Goal: Task Accomplishment & Management: Manage account settings

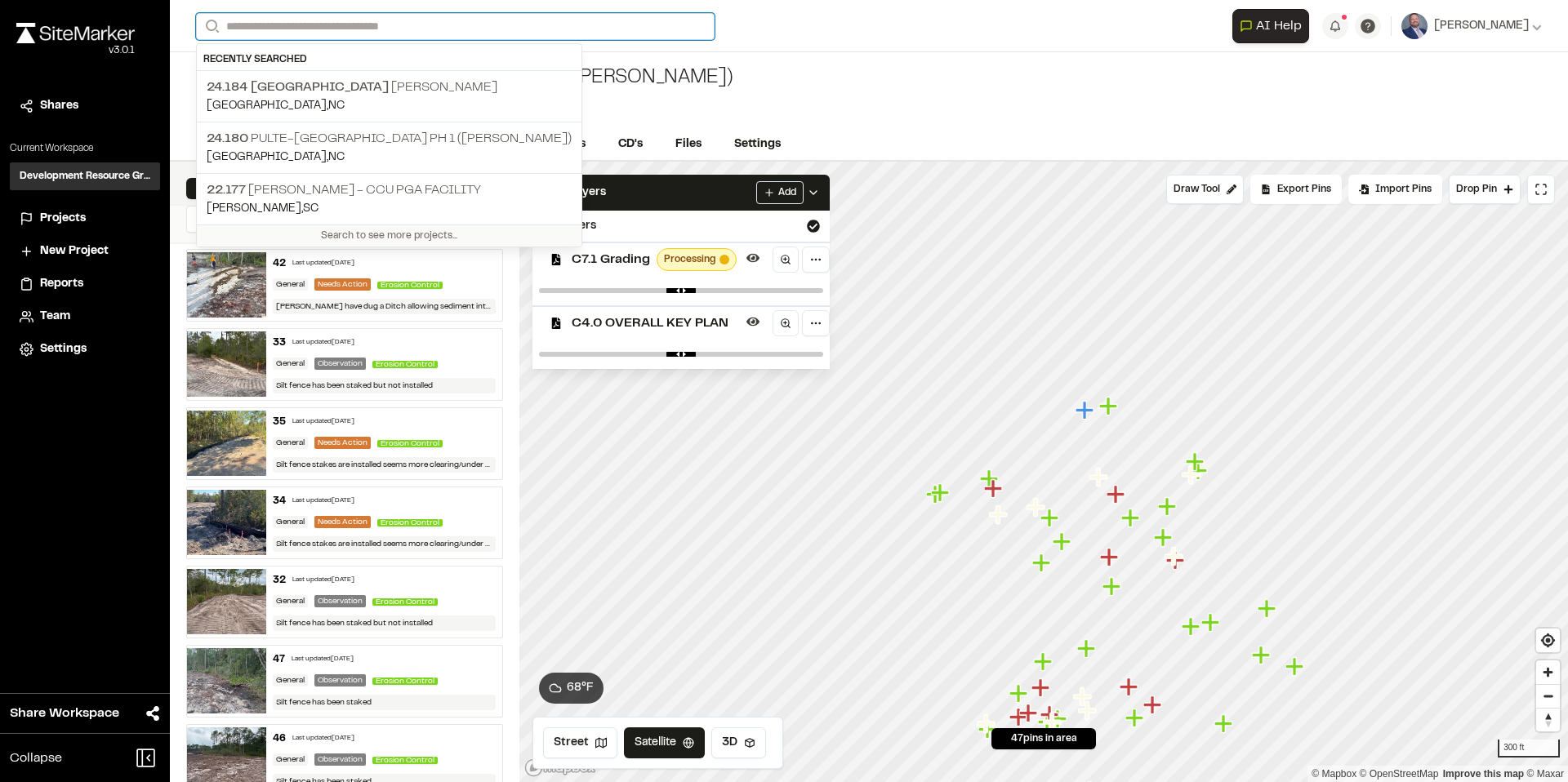
click at [381, 27] on input "Search" at bounding box center [455, 26] width 518 height 27
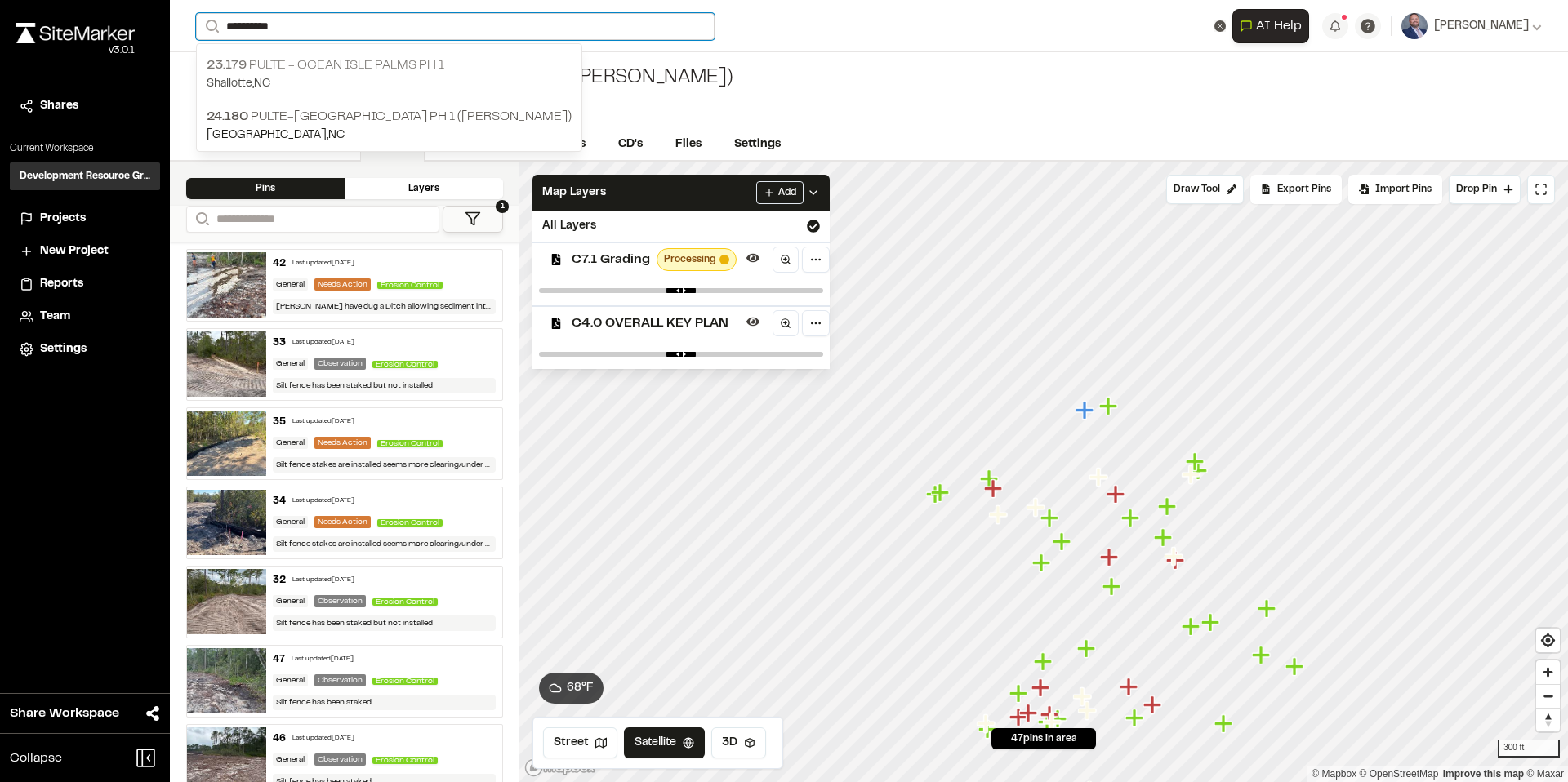
type input "**********"
click at [358, 100] on div "23.179 Pulte - [GEOGRAPHIC_DATA] Palms Ph 1 Shallotte , [GEOGRAPHIC_DATA]" at bounding box center [389, 74] width 385 height 51
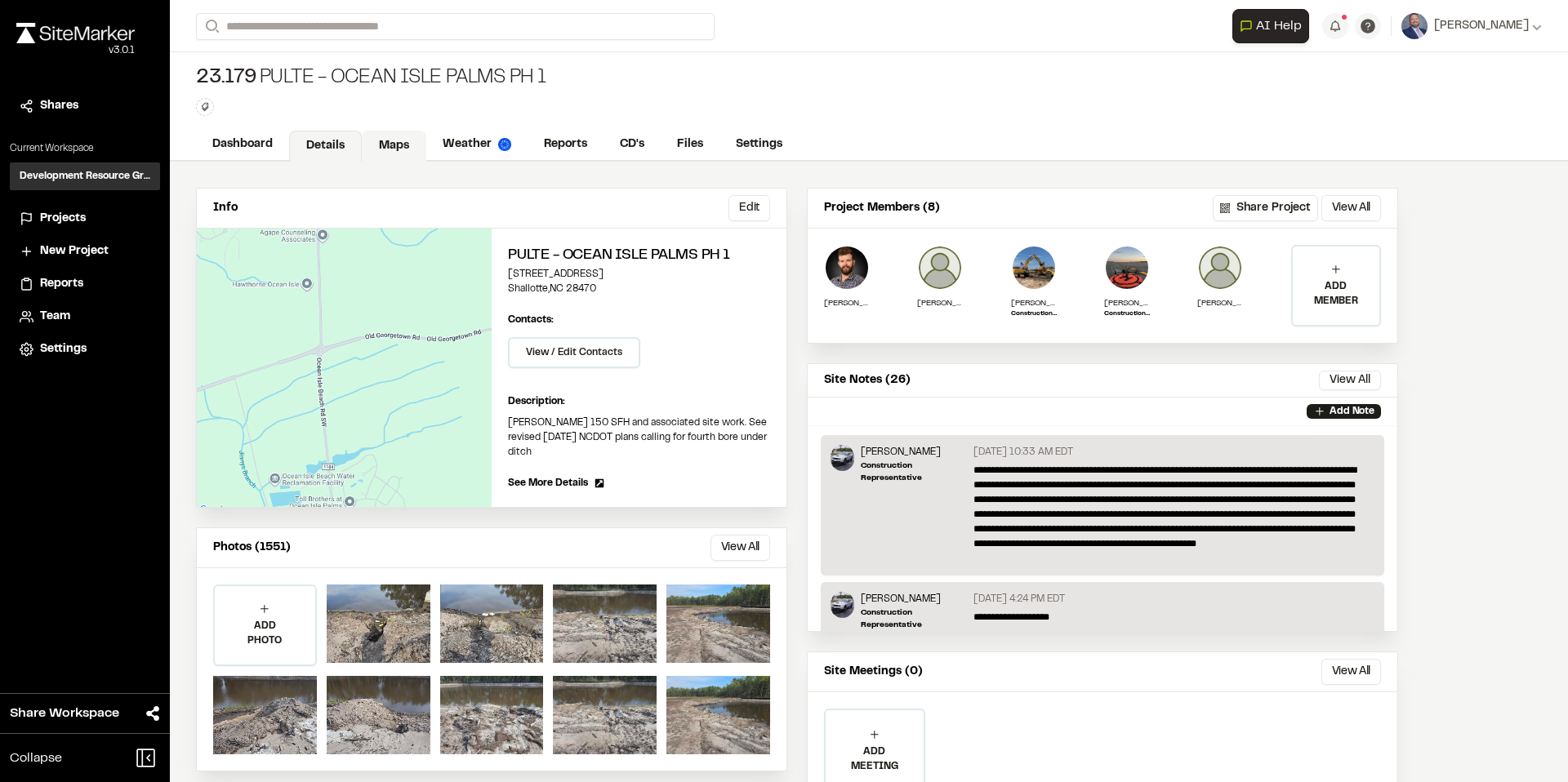
click at [403, 140] on link "Maps" at bounding box center [394, 146] width 65 height 31
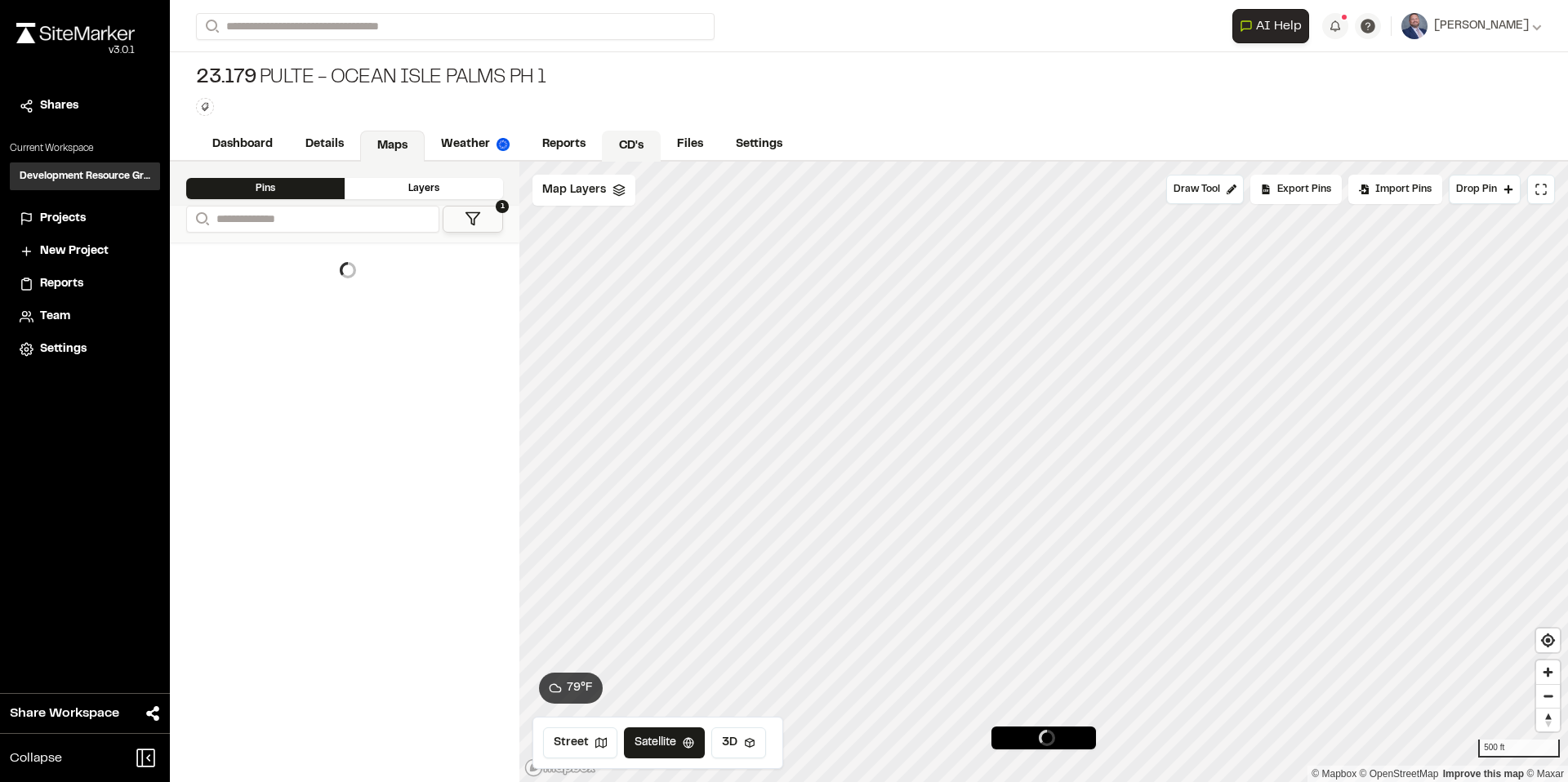
click at [628, 144] on link "CD's" at bounding box center [631, 146] width 59 height 31
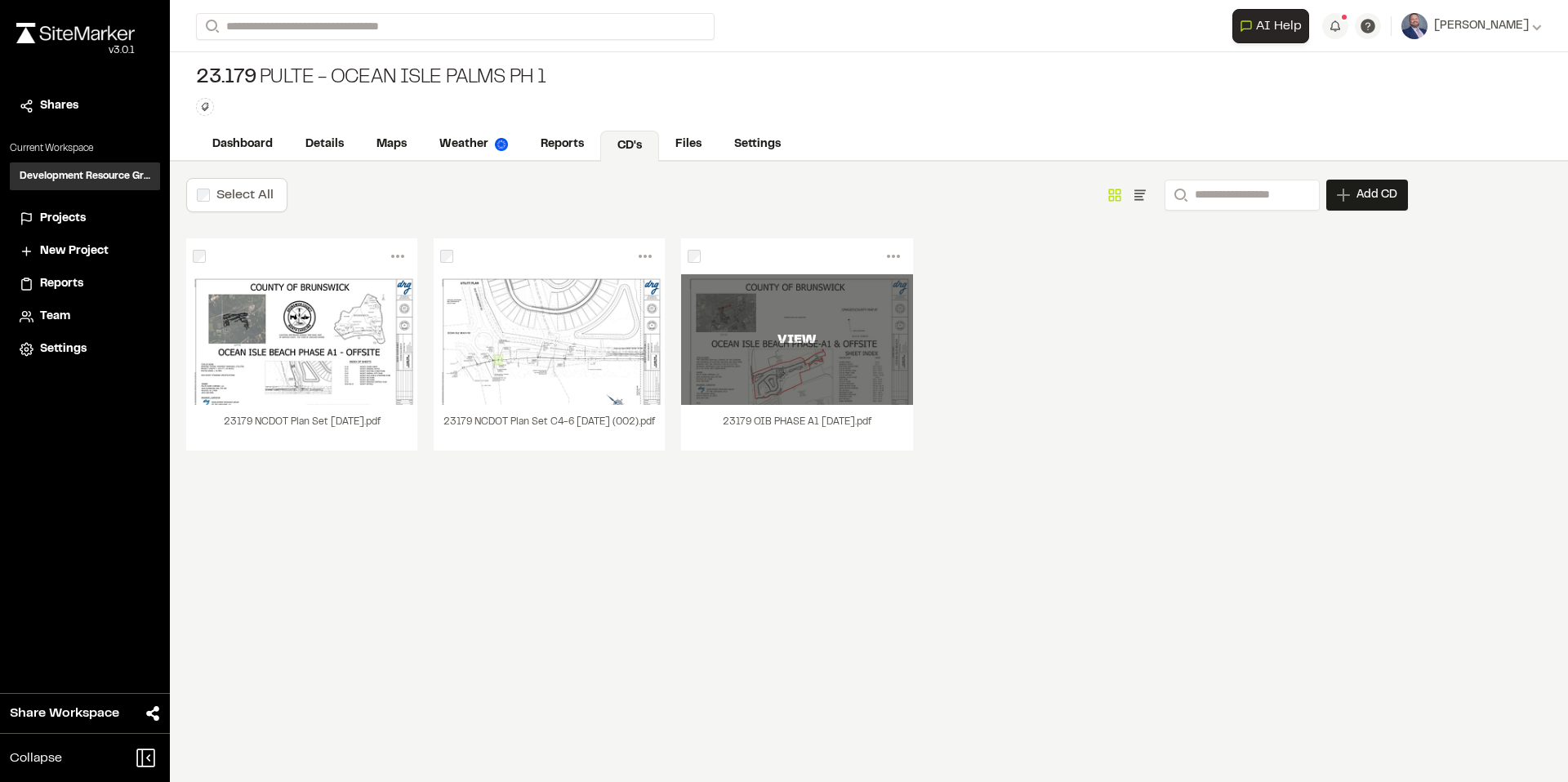
click at [765, 317] on div "VIEW" at bounding box center [796, 340] width 231 height 131
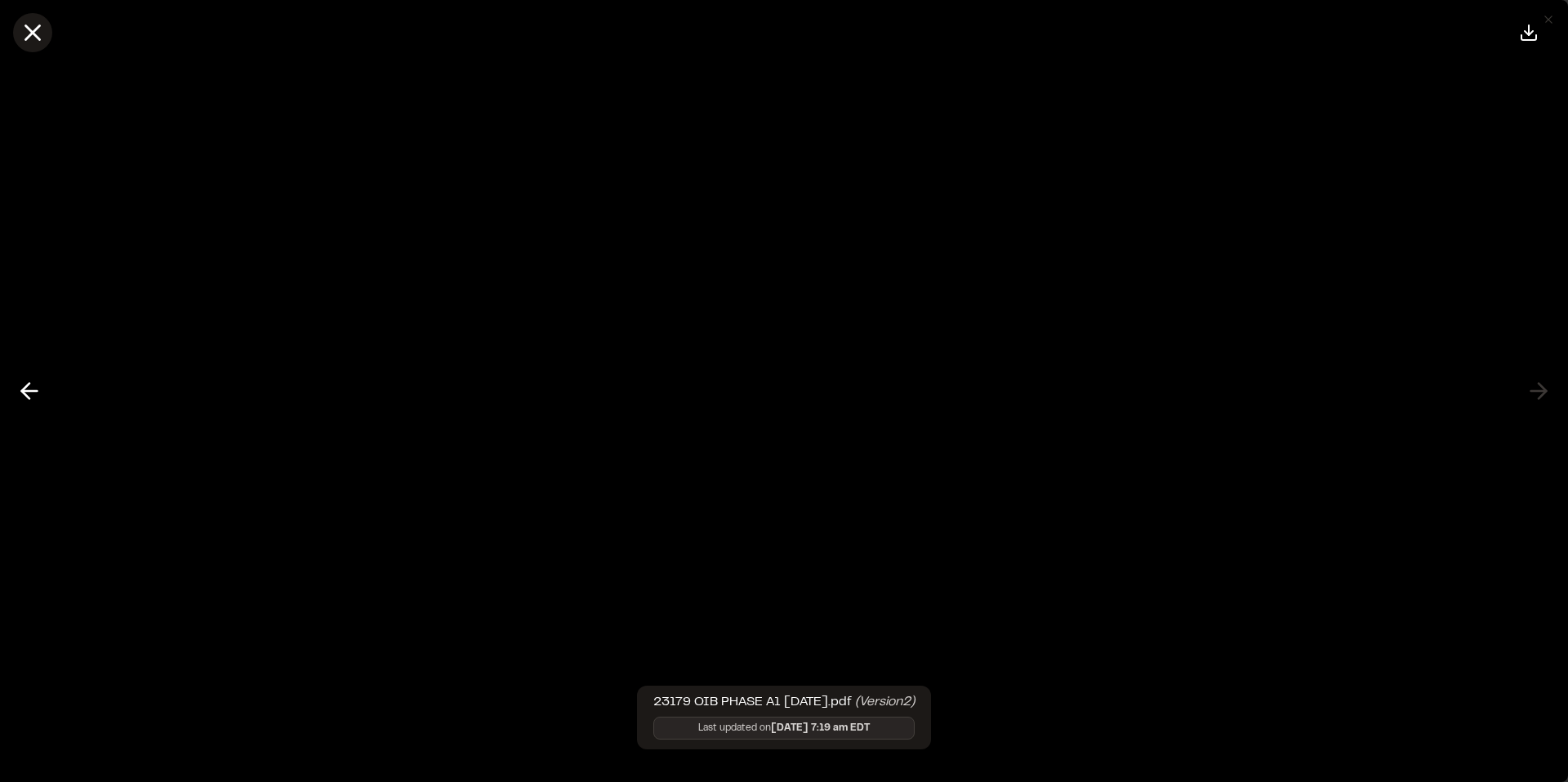
click at [20, 34] on icon at bounding box center [33, 33] width 28 height 28
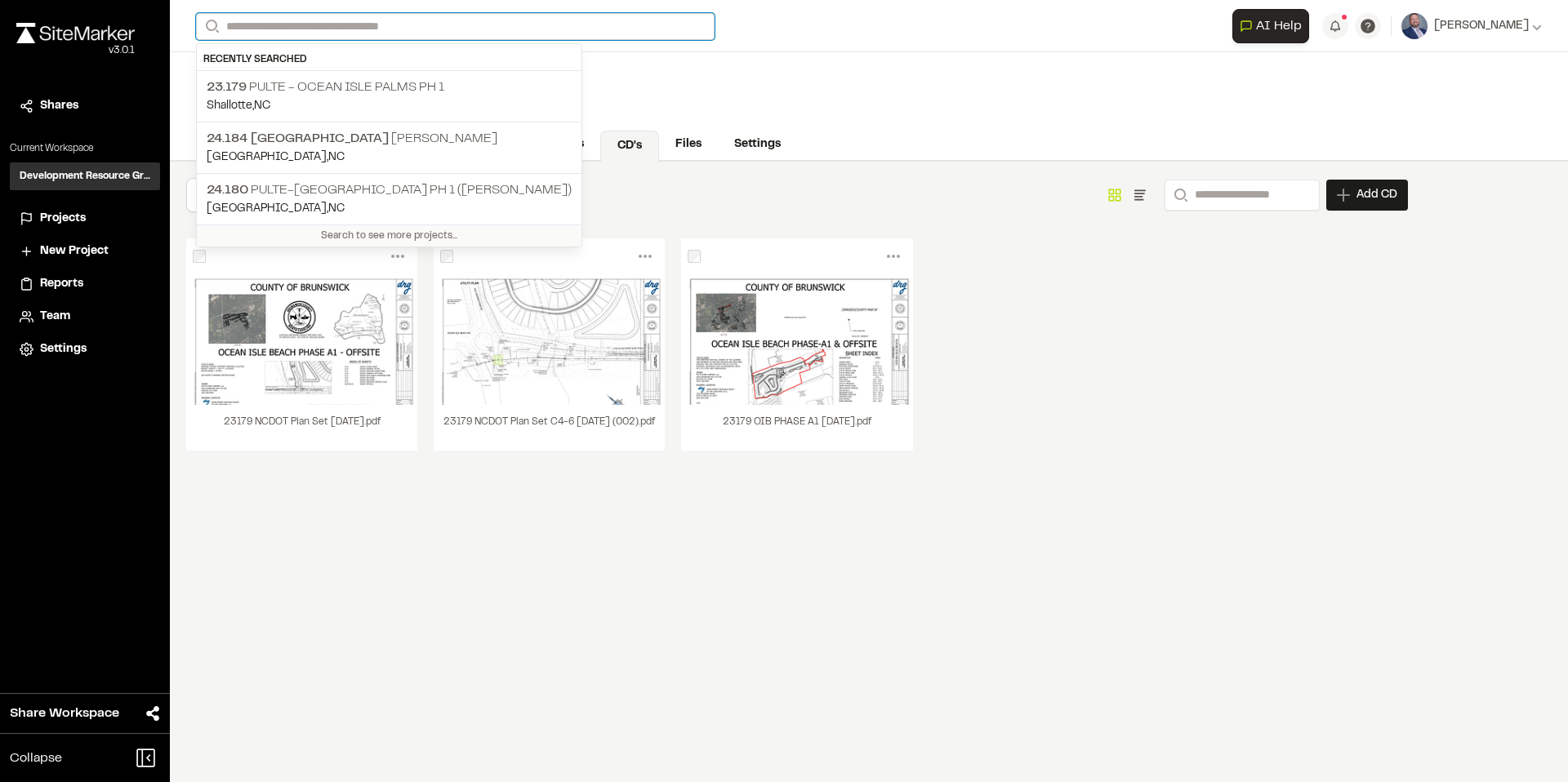
click at [327, 32] on input "Search" at bounding box center [455, 26] width 518 height 27
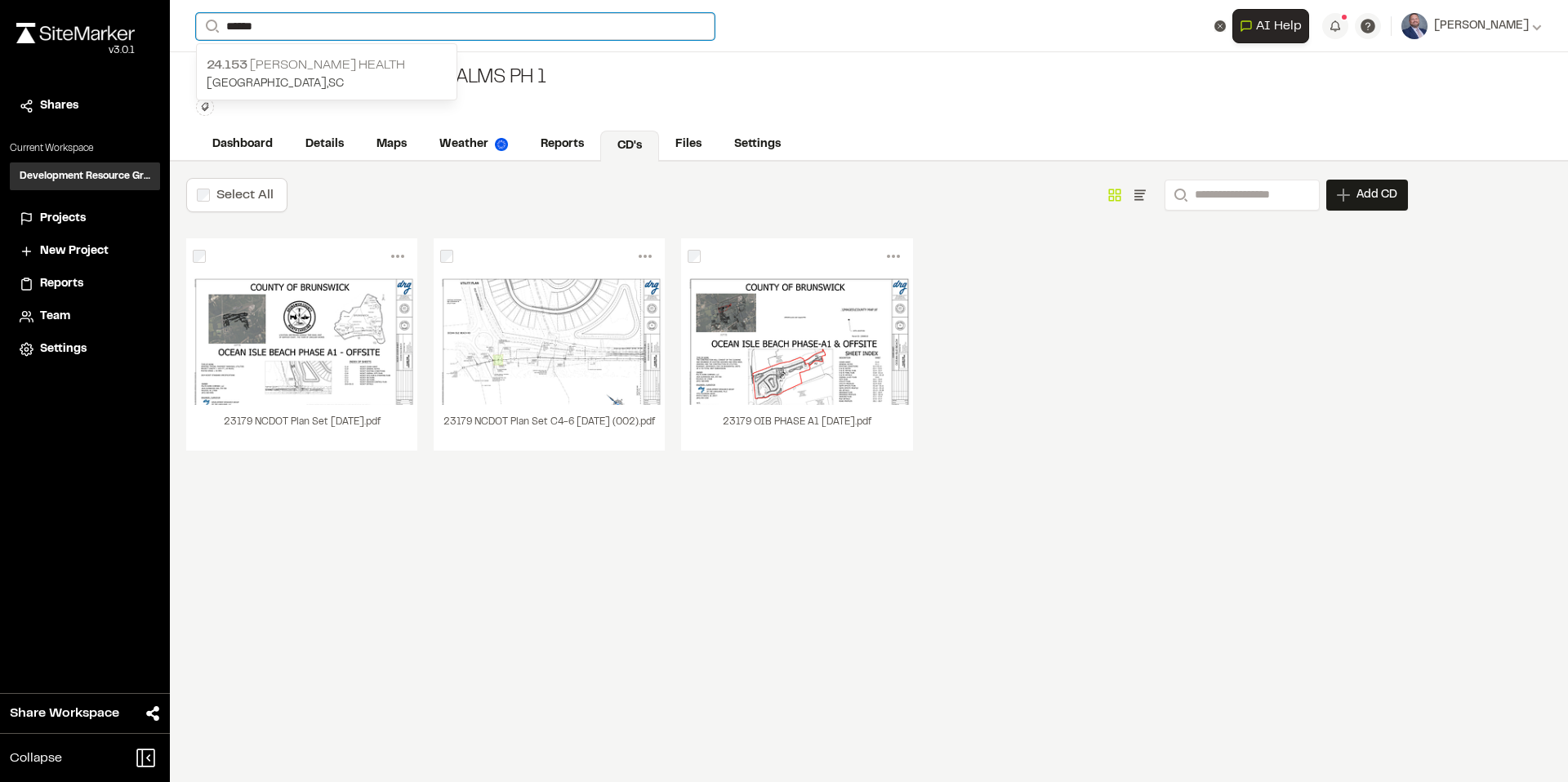
type input "******"
click at [331, 67] on p "24.153 [PERSON_NAME] Health" at bounding box center [327, 65] width 240 height 20
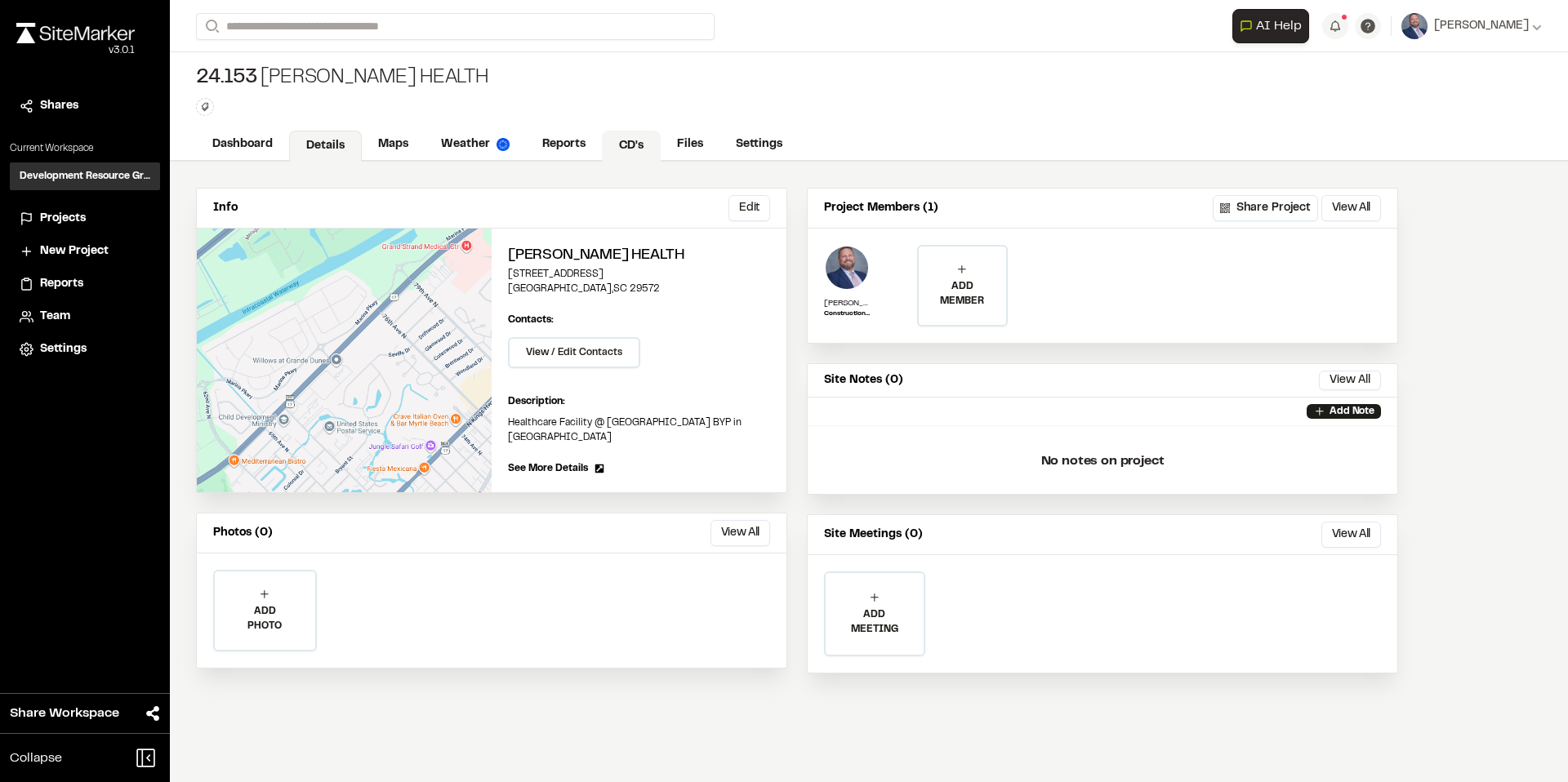
click at [634, 154] on link "CD's" at bounding box center [631, 146] width 59 height 31
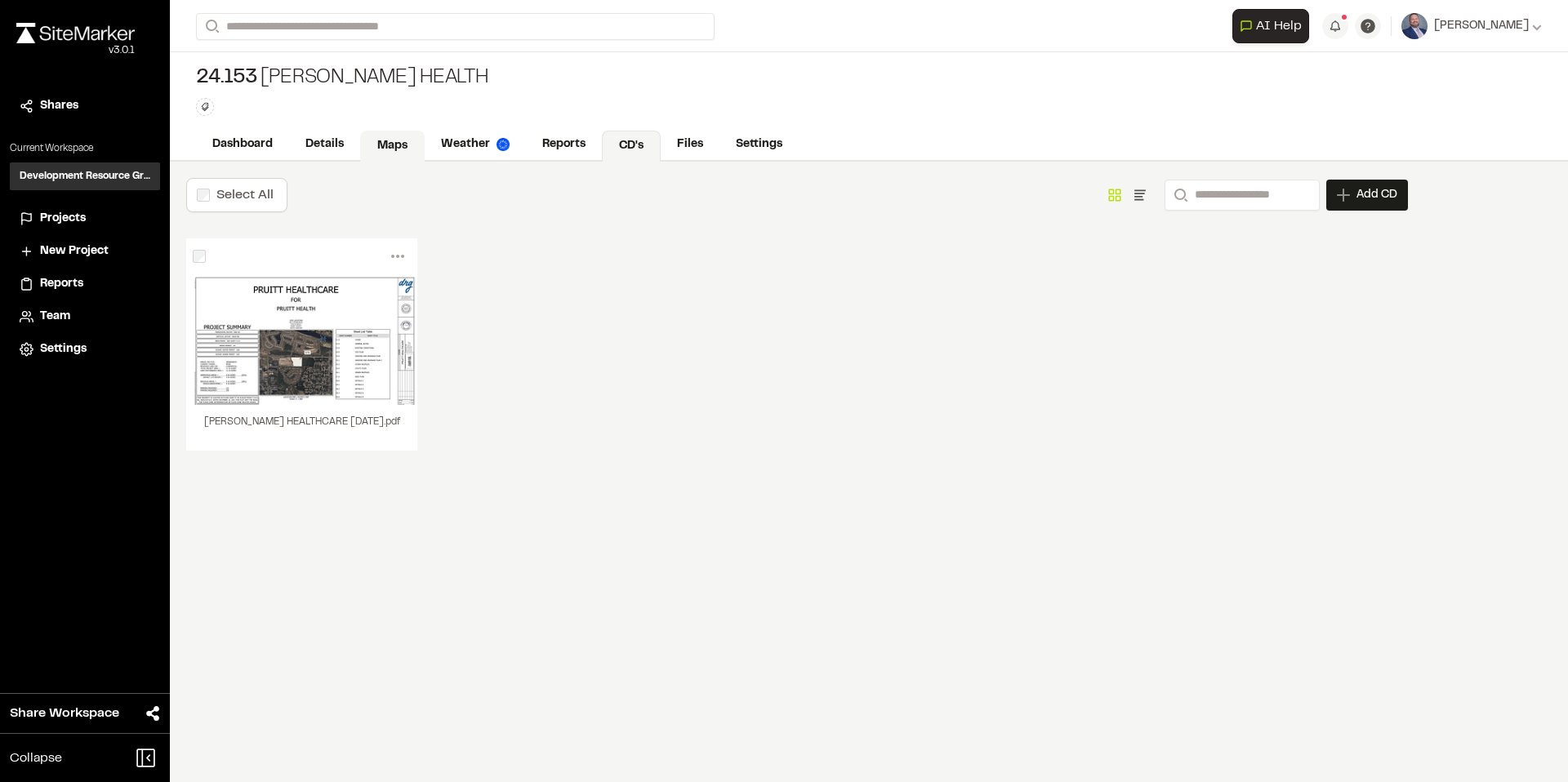
click at [407, 148] on link "Maps" at bounding box center [392, 146] width 65 height 31
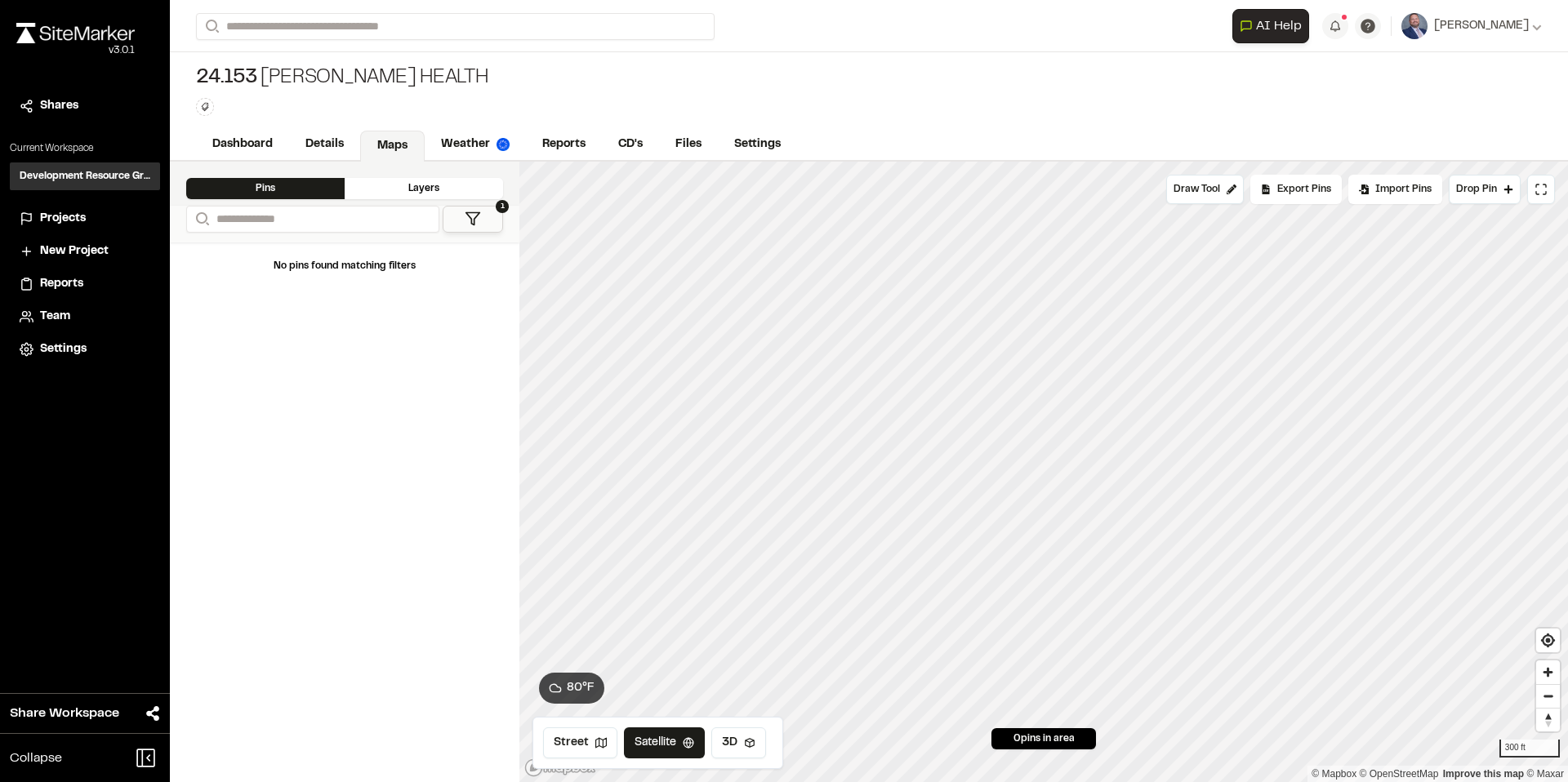
click at [405, 190] on div "Layers" at bounding box center [424, 189] width 159 height 21
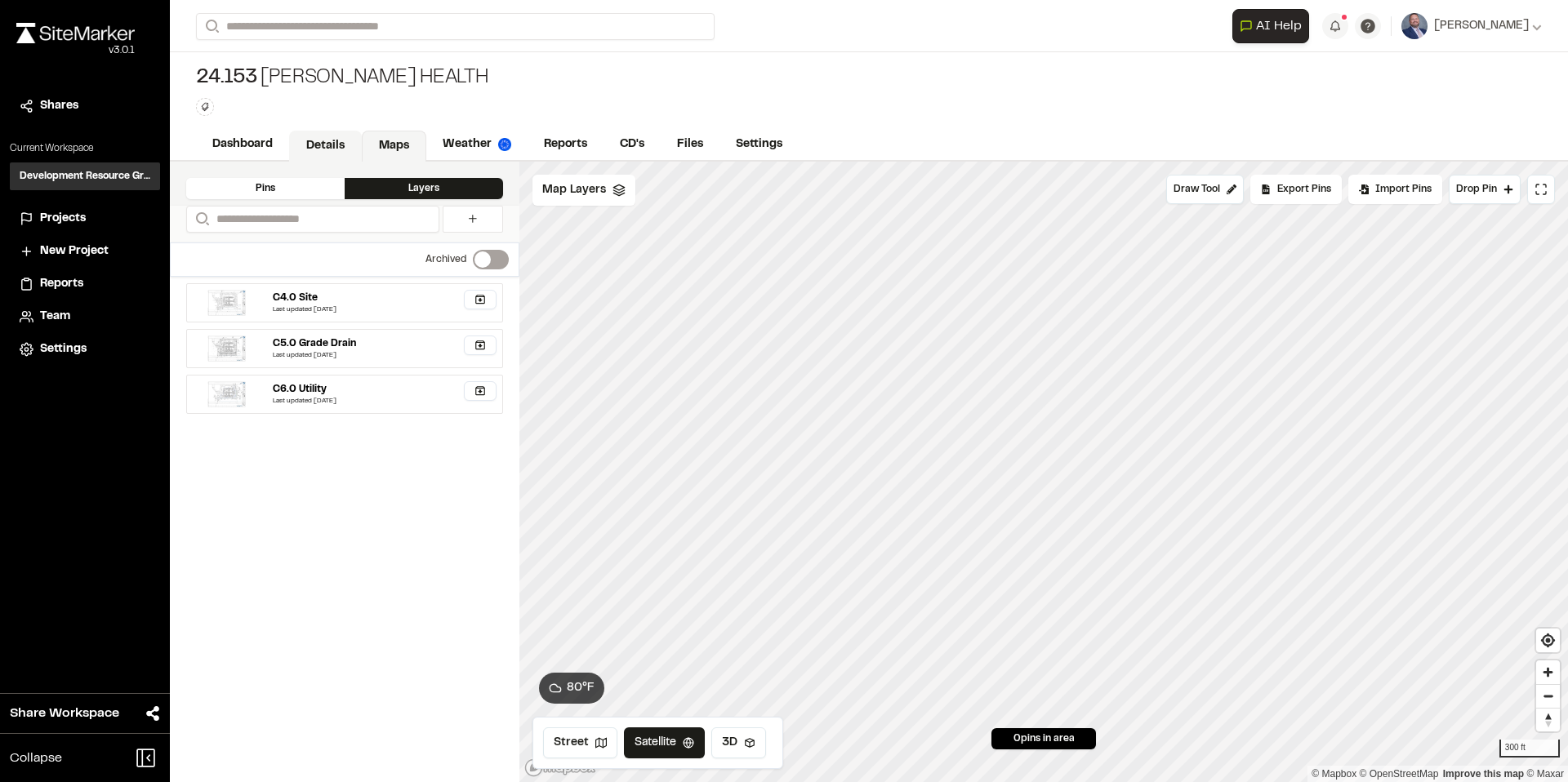
click at [322, 145] on link "Details" at bounding box center [325, 146] width 73 height 31
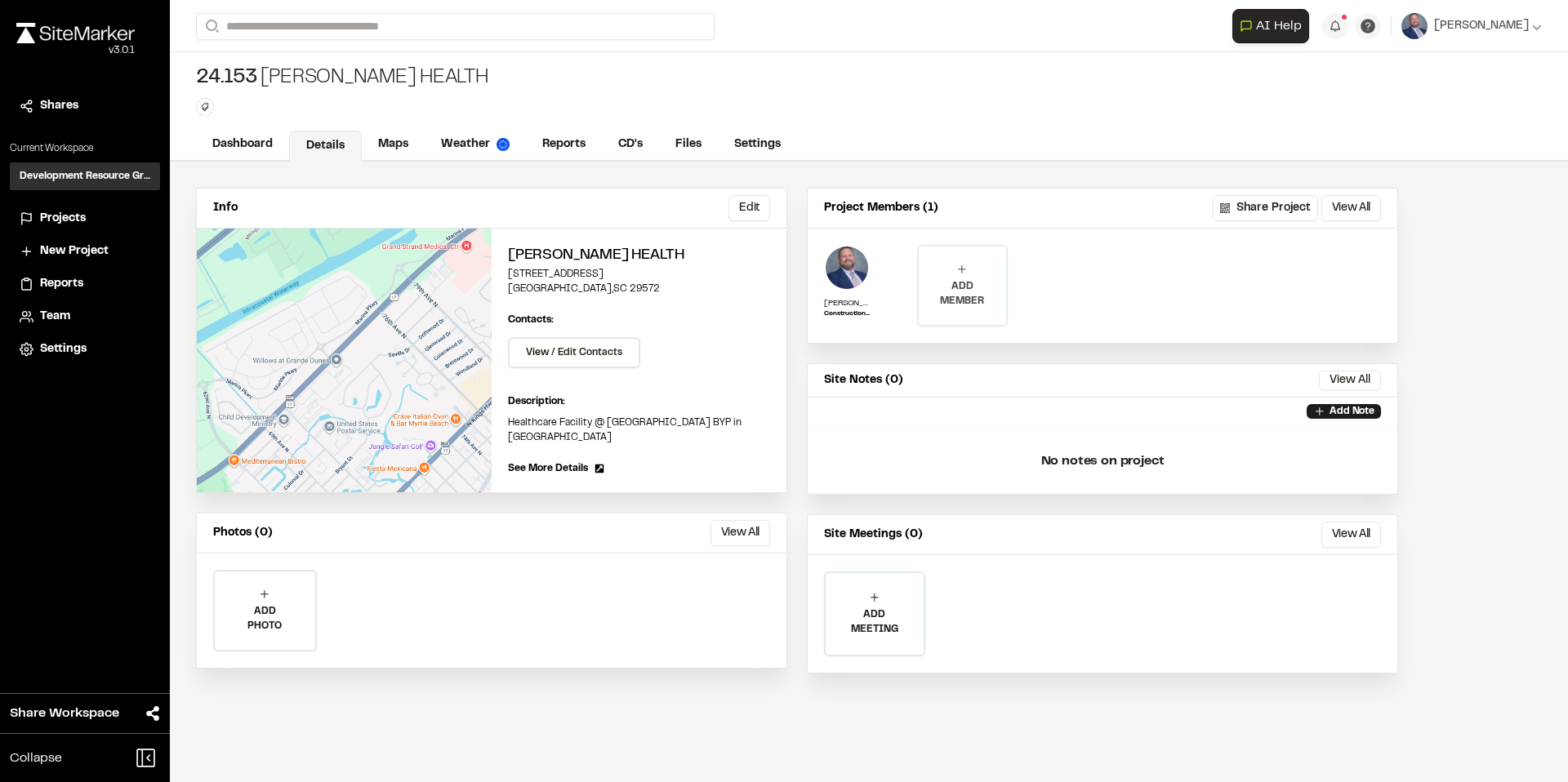
click at [974, 286] on p "ADD MEMBER" at bounding box center [962, 294] width 87 height 29
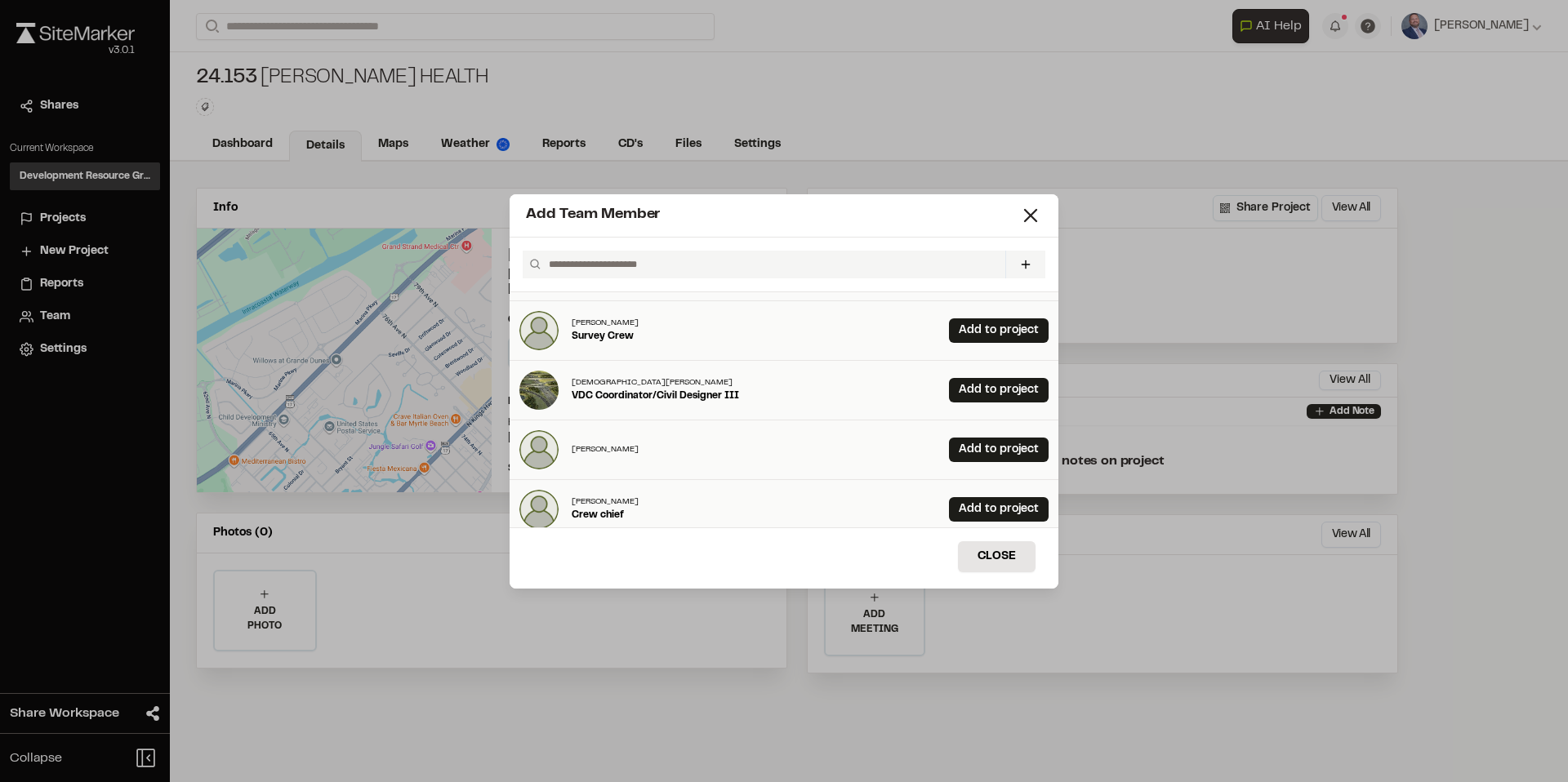
scroll to position [53, 0]
click at [997, 384] on link "Add to project" at bounding box center [999, 388] width 100 height 25
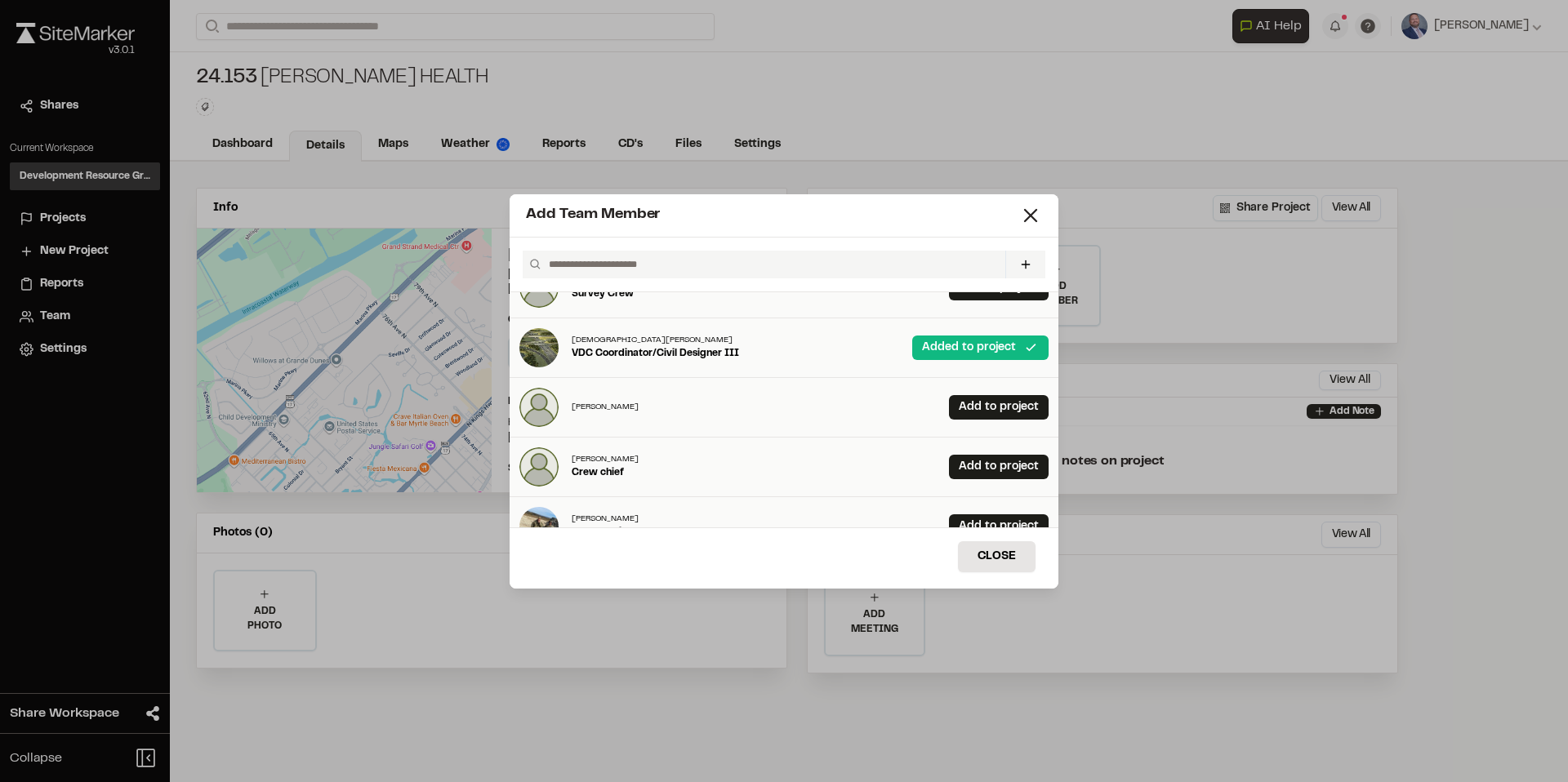
scroll to position [98, 0]
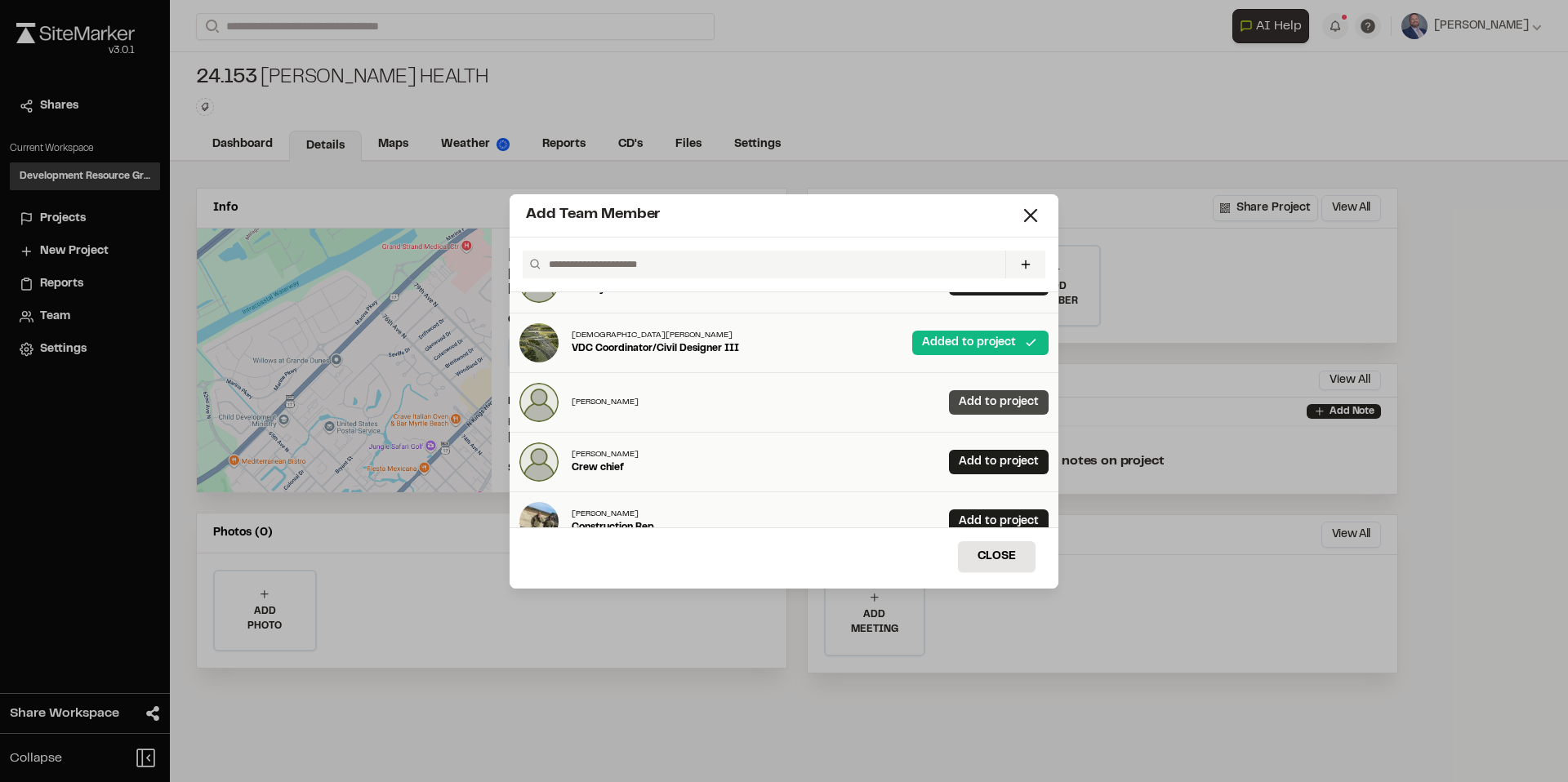
click at [964, 403] on link "Add to project" at bounding box center [999, 403] width 100 height 25
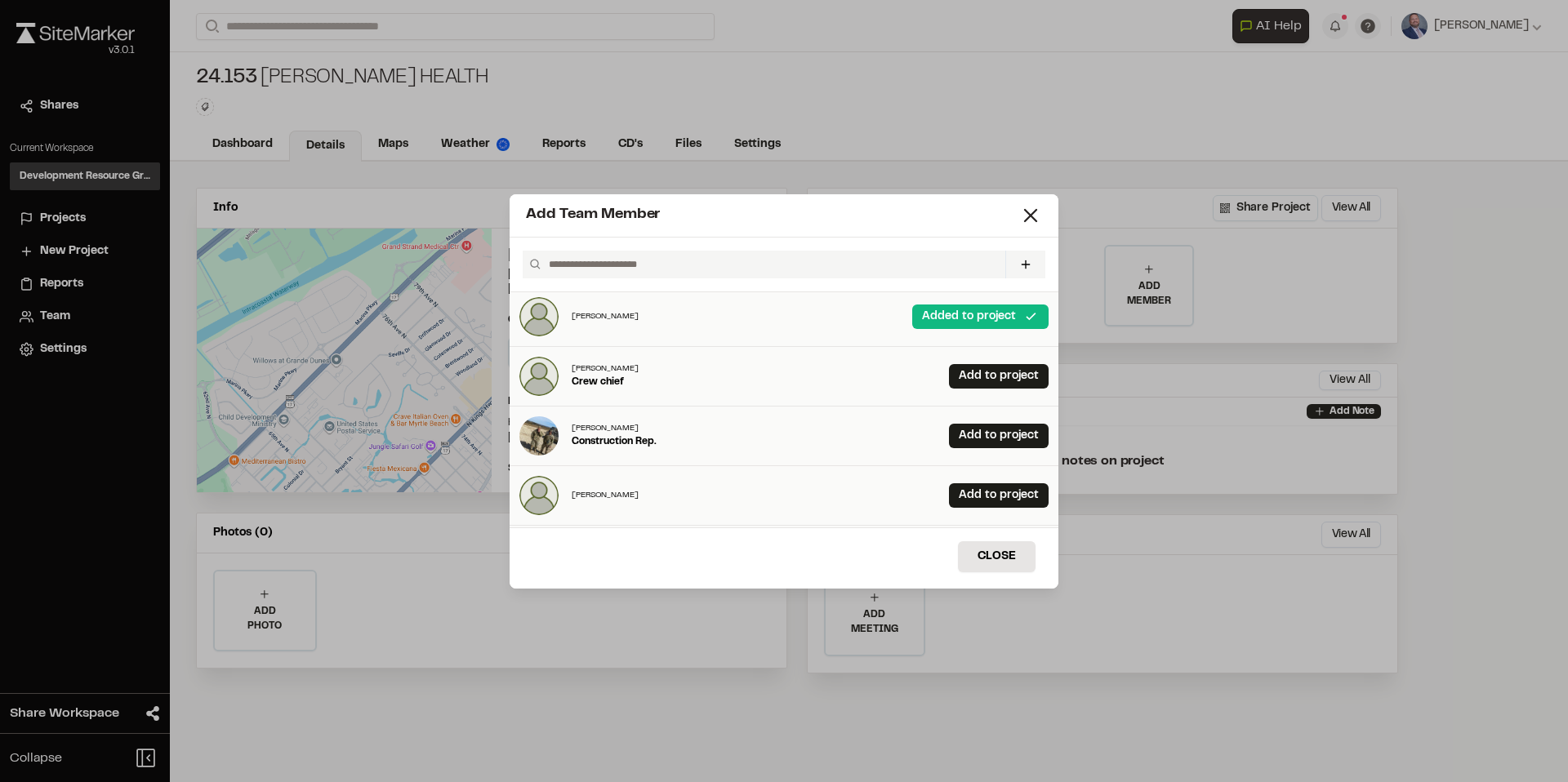
scroll to position [203, 0]
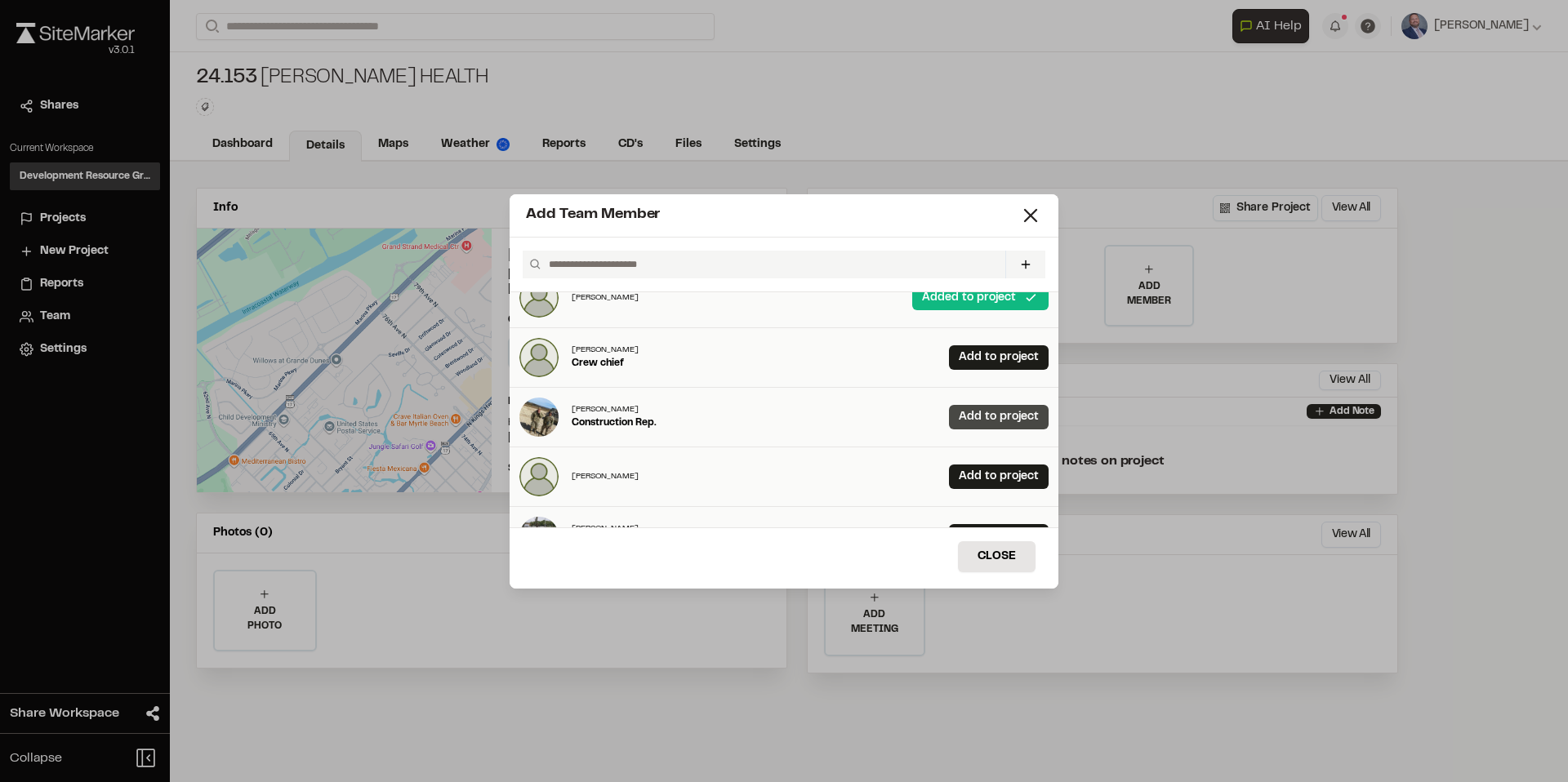
click at [962, 414] on link "Add to project" at bounding box center [999, 418] width 100 height 25
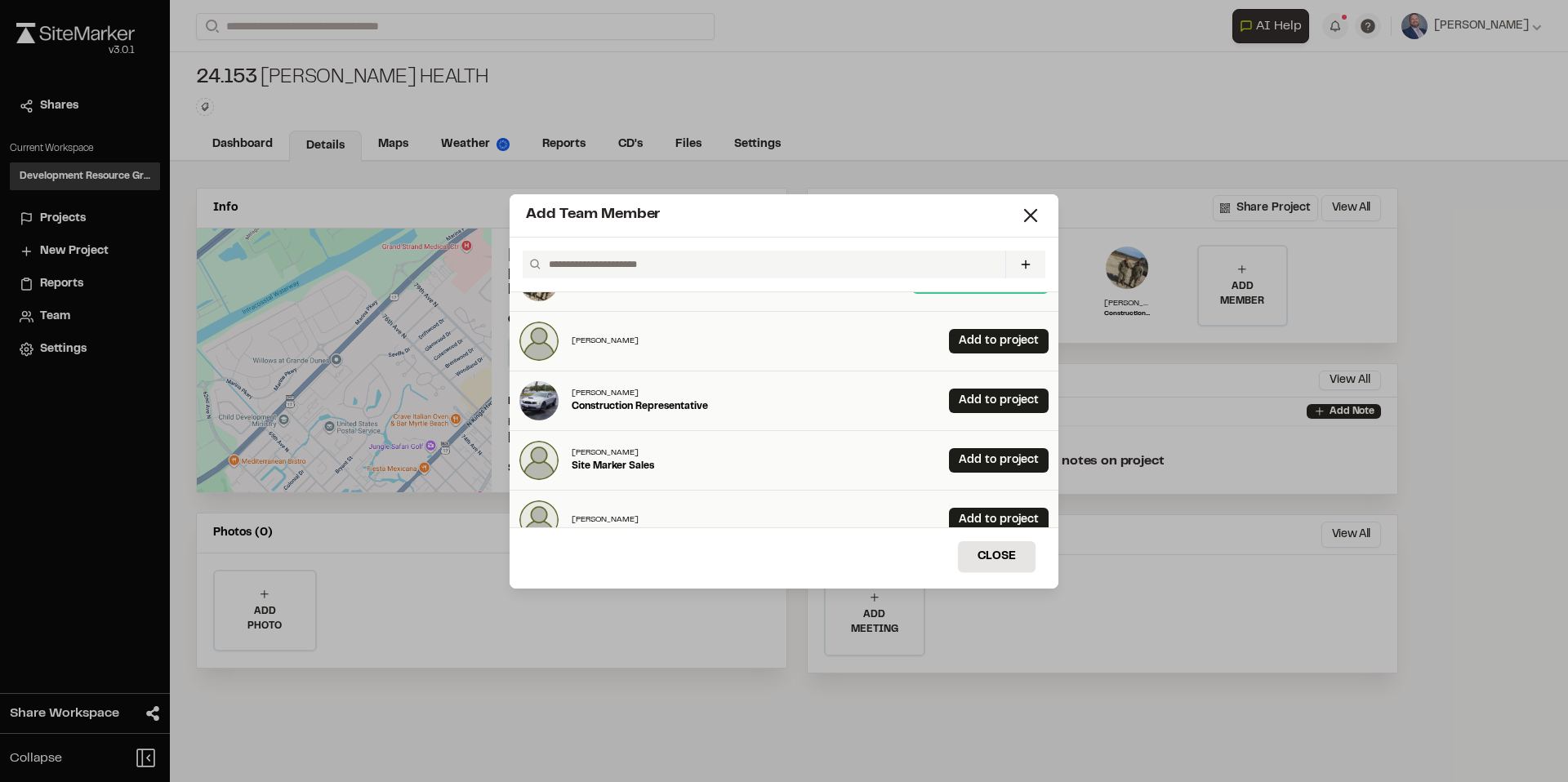
scroll to position [344, 0]
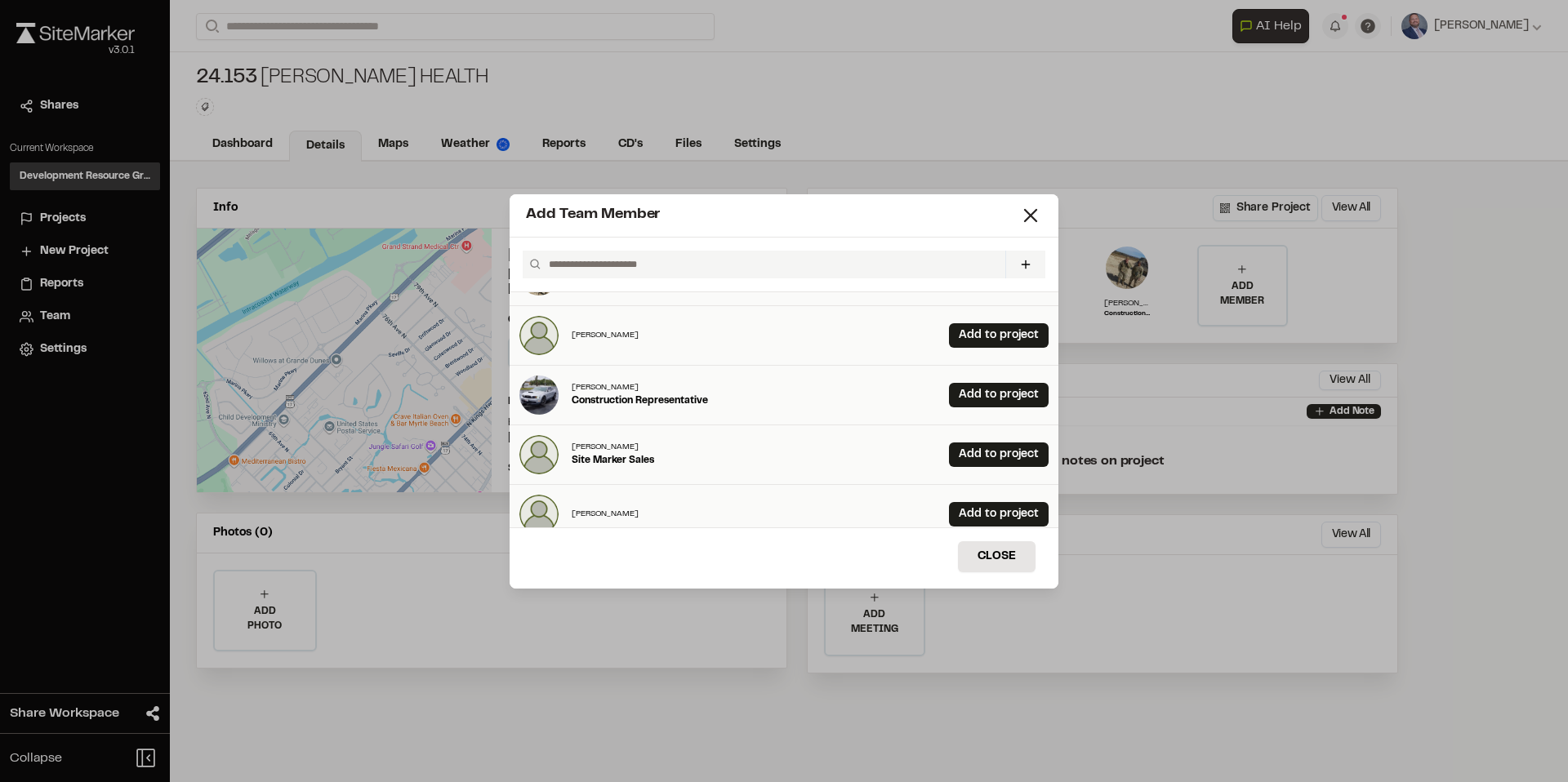
click at [977, 380] on div "[PERSON_NAME] Construction Representative Add to project" at bounding box center [783, 395] width 549 height 60
click at [976, 388] on link "Add to project" at bounding box center [999, 395] width 100 height 25
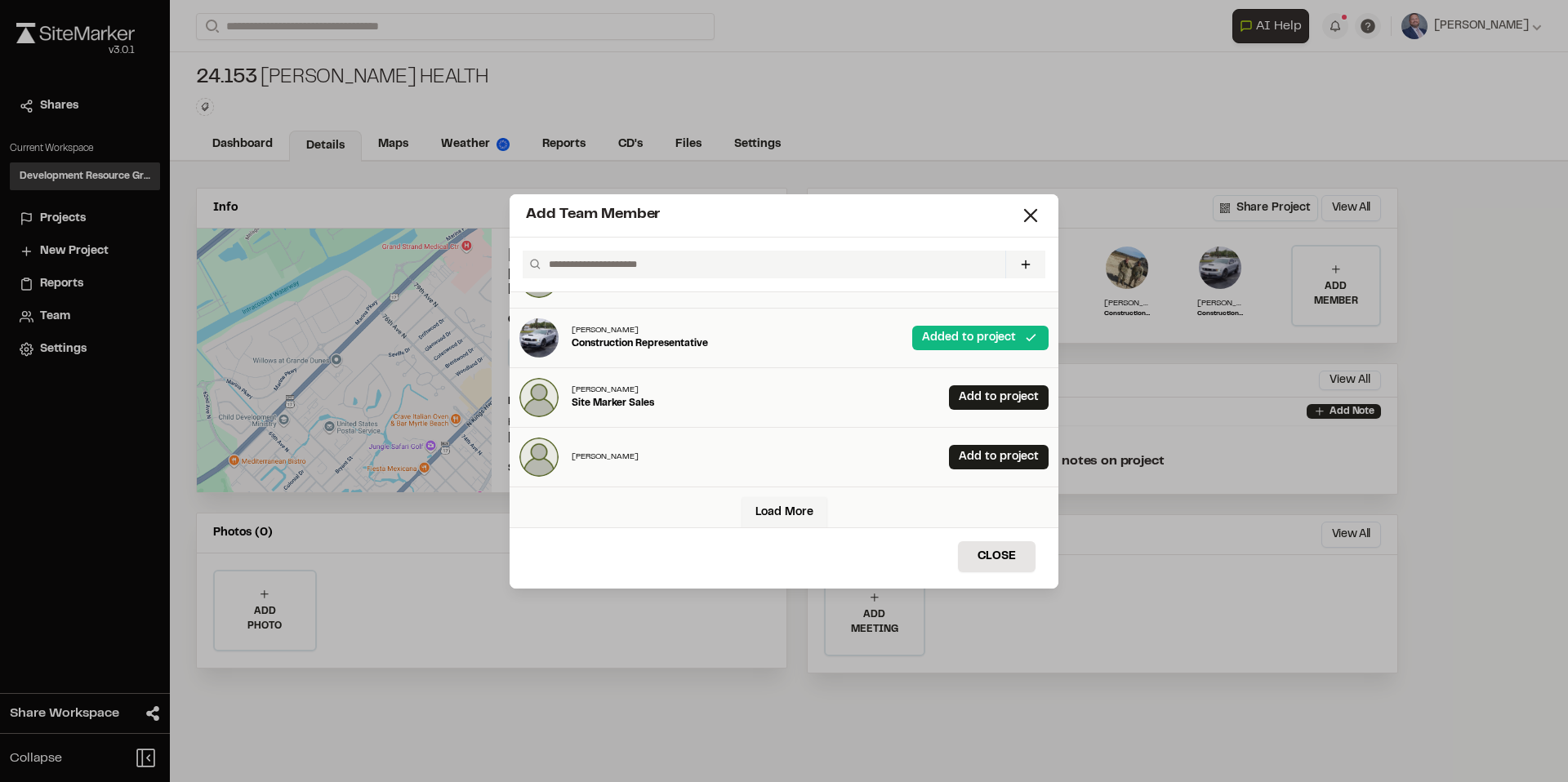
scroll to position [413, 0]
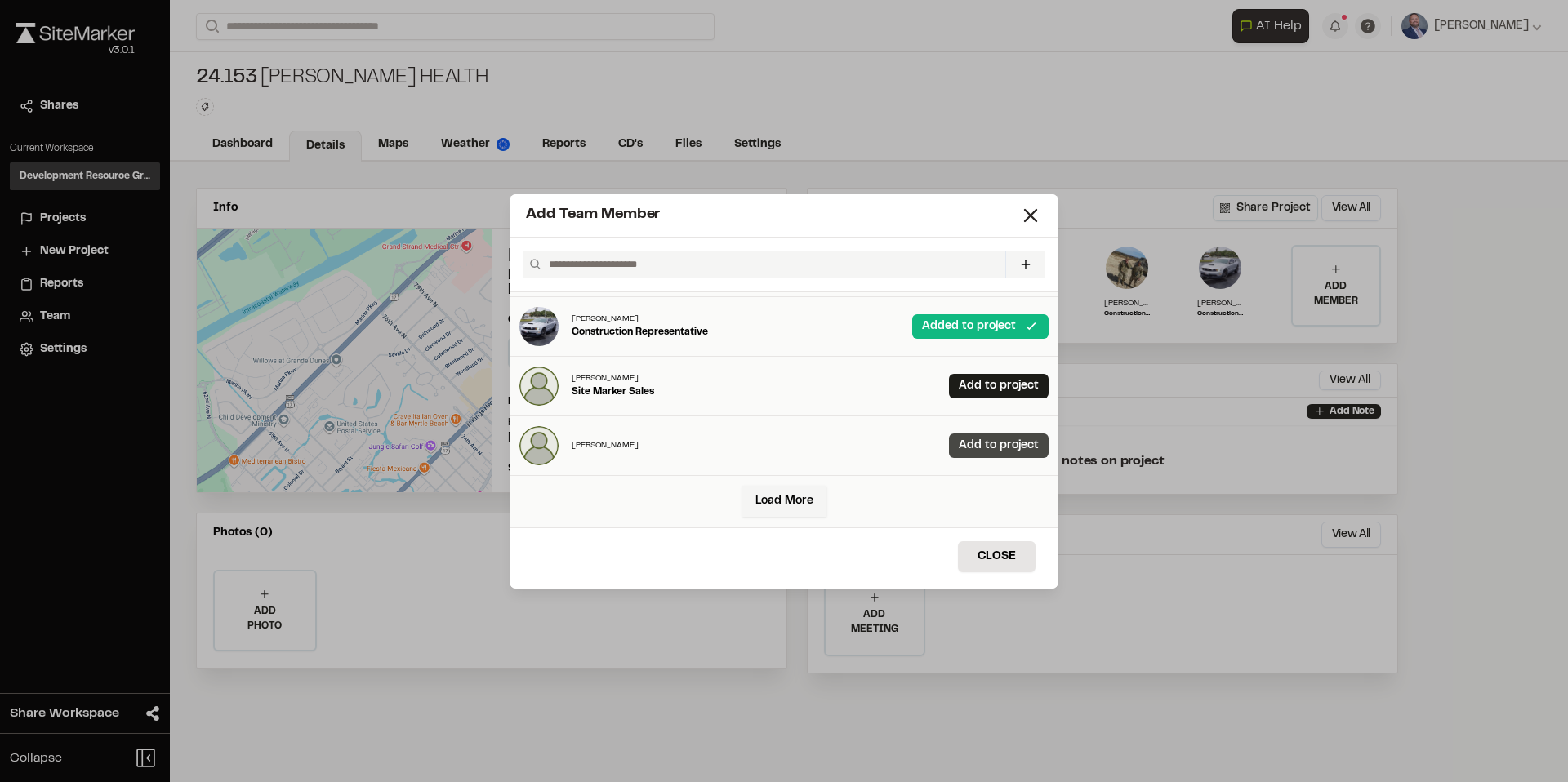
click at [1004, 453] on link "Add to project" at bounding box center [999, 446] width 100 height 25
click at [797, 498] on link "Load More" at bounding box center [784, 501] width 84 height 31
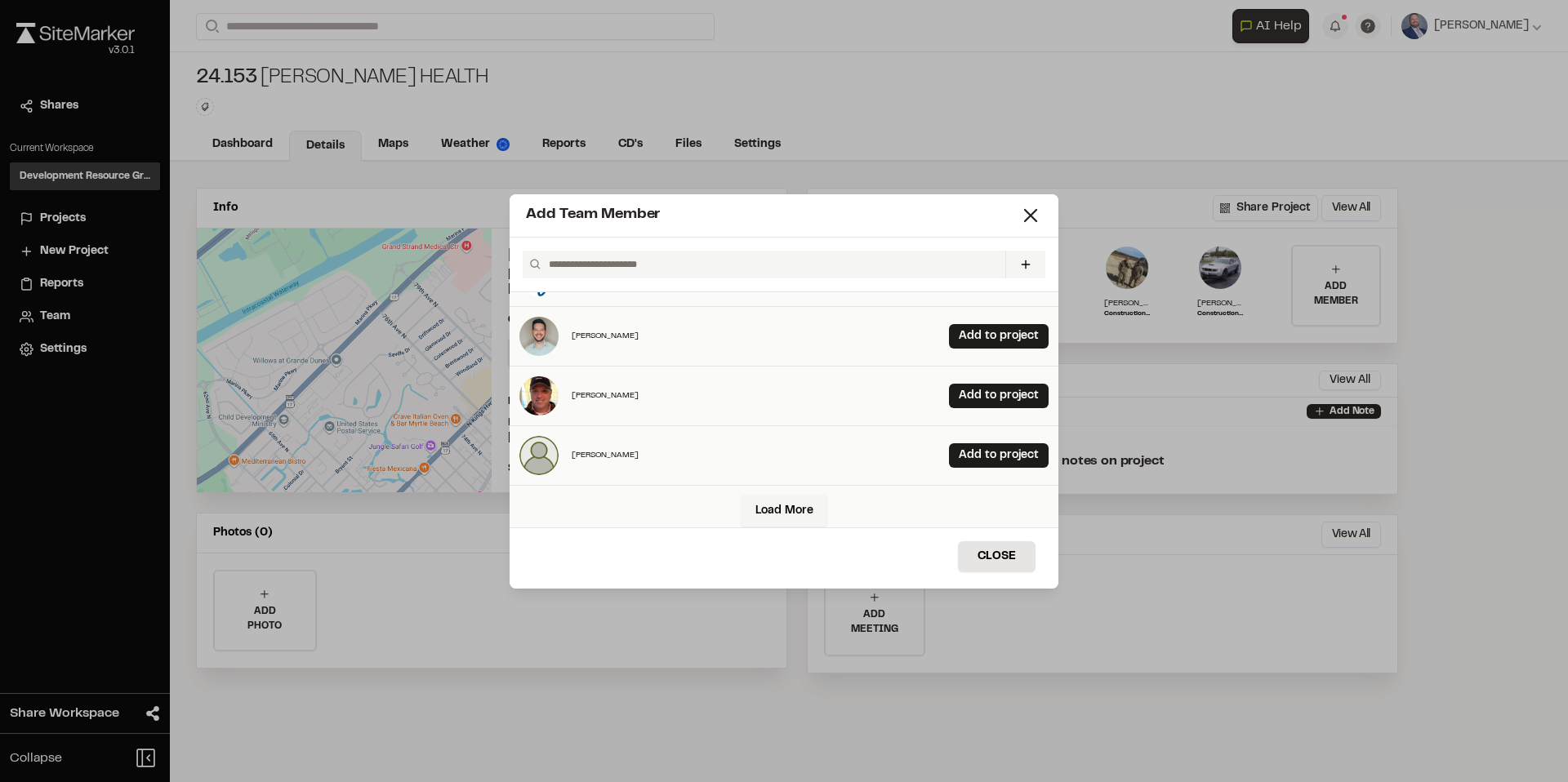
scroll to position [999, 0]
click at [962, 454] on link "Add to project" at bounding box center [999, 454] width 100 height 25
click at [775, 512] on link "Load More" at bounding box center [784, 510] width 84 height 31
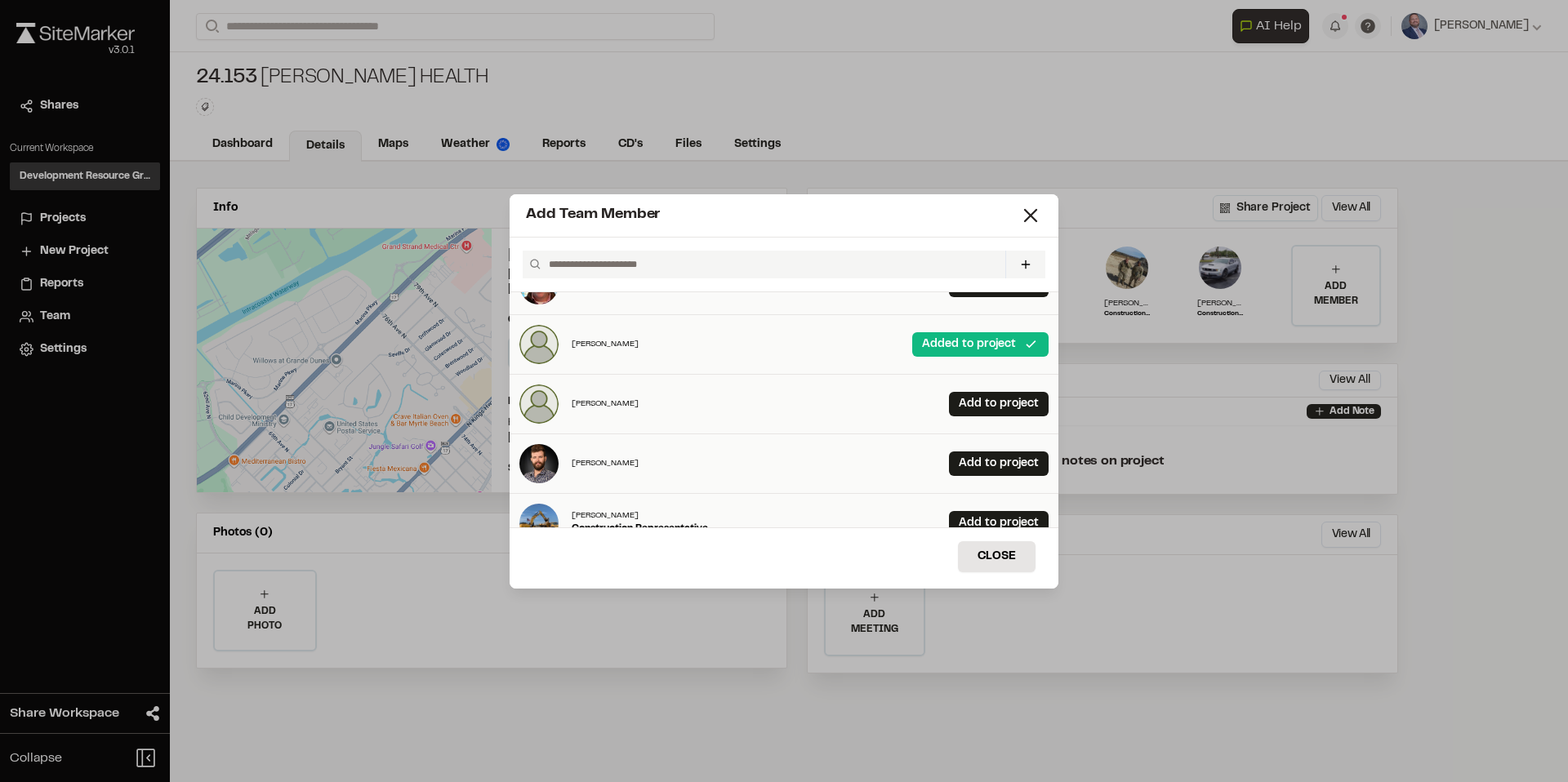
scroll to position [1136, 0]
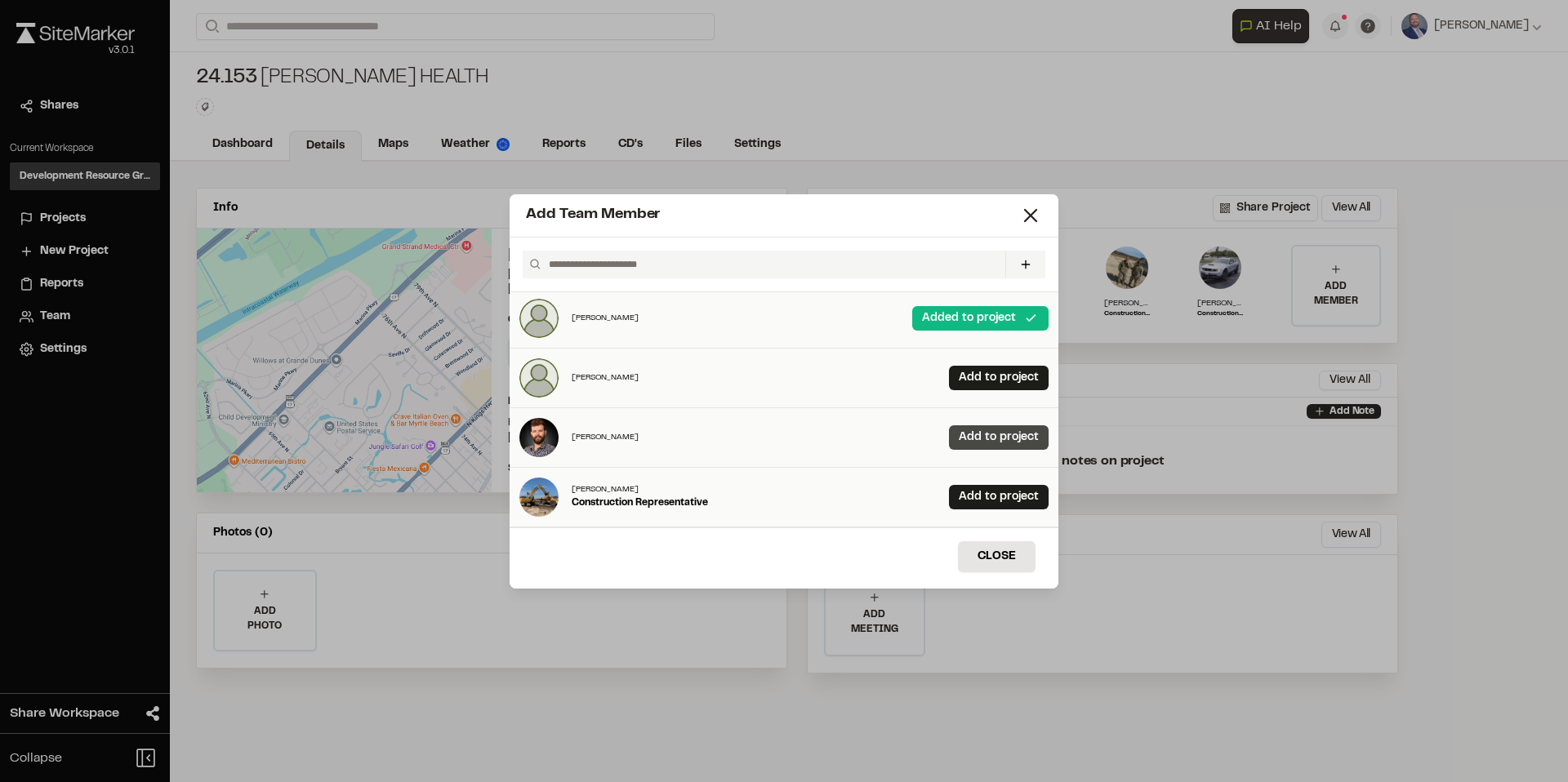
click at [980, 444] on link "Add to project" at bounding box center [999, 438] width 100 height 25
click at [979, 487] on link "Add to project" at bounding box center [999, 497] width 100 height 25
click at [994, 555] on button "Close" at bounding box center [997, 556] width 78 height 31
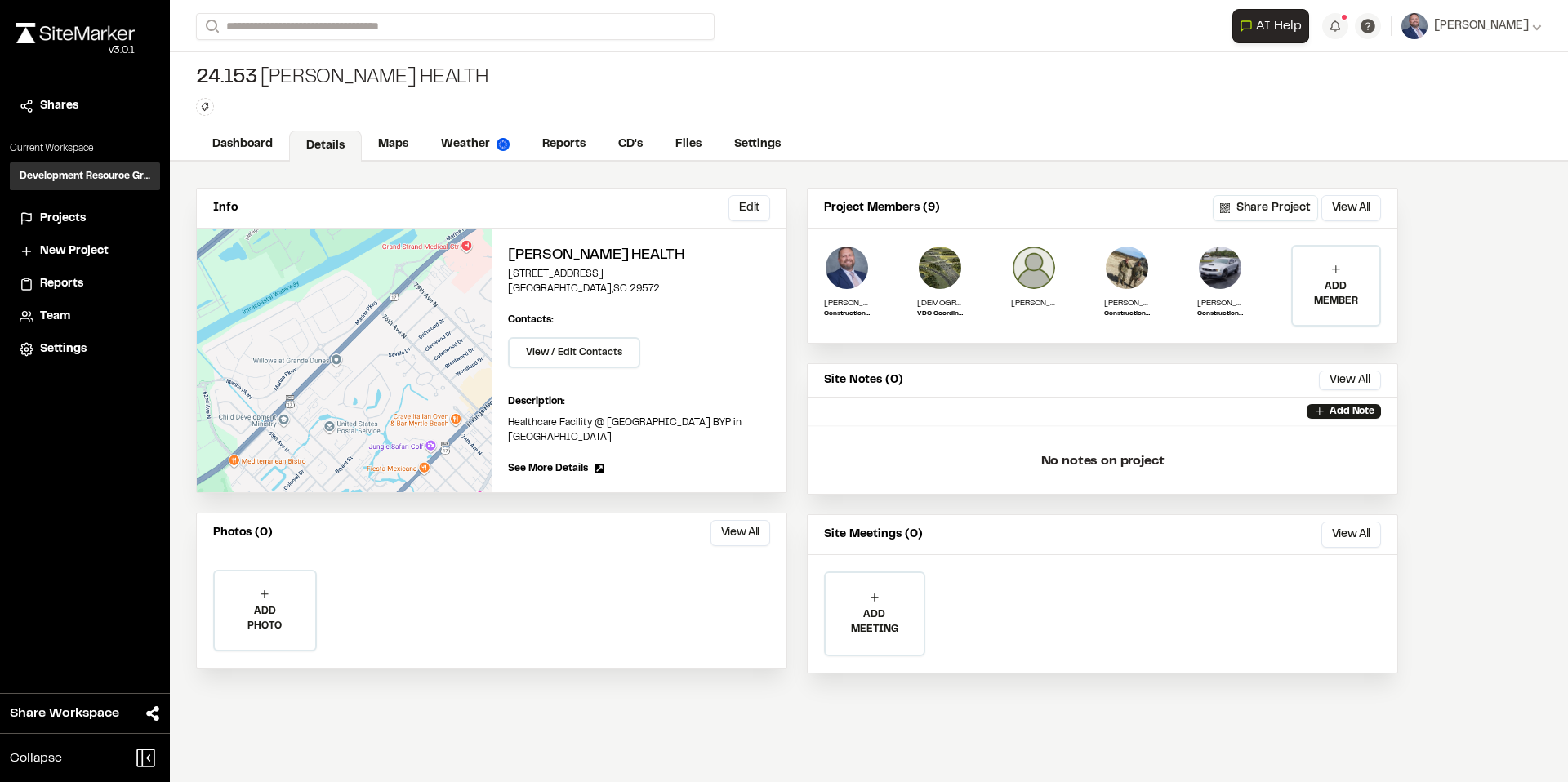
scroll to position [0, 0]
click at [563, 426] on p "Healthcare Facility @ [GEOGRAPHIC_DATA] BYP in [GEOGRAPHIC_DATA]" at bounding box center [638, 431] width 262 height 29
